Goal: Navigation & Orientation: Find specific page/section

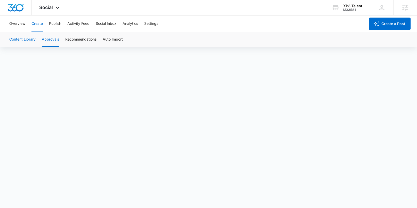
click at [20, 37] on button "Content Library" at bounding box center [22, 39] width 26 height 14
click at [49, 38] on button "Approvals" at bounding box center [50, 39] width 17 height 14
click at [20, 40] on button "Content Library" at bounding box center [22, 39] width 26 height 14
click at [56, 24] on button "Publish" at bounding box center [55, 24] width 12 height 17
click at [40, 27] on button "Create" at bounding box center [37, 24] width 11 height 17
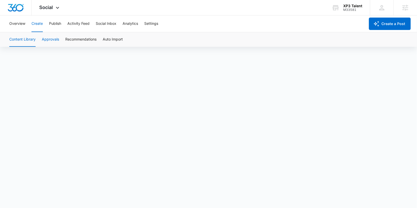
click at [44, 38] on button "Approvals" at bounding box center [50, 39] width 17 height 14
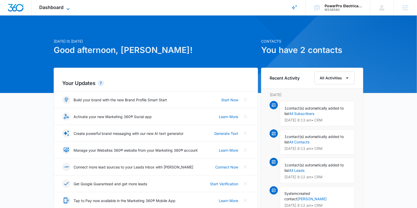
click at [64, 5] on span "Dashboard" at bounding box center [52, 7] width 24 height 5
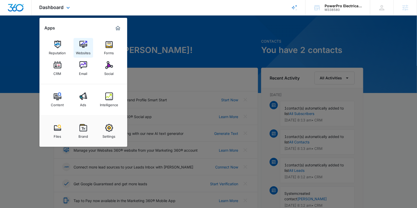
click at [84, 52] on div "Websites" at bounding box center [83, 51] width 15 height 7
